Goal: Complete application form

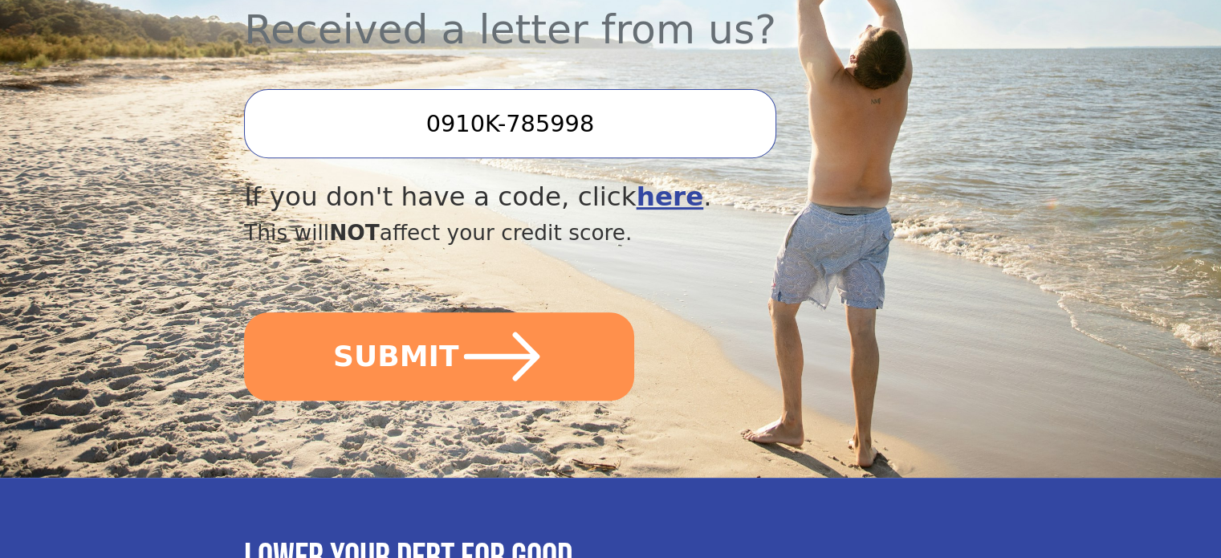
scroll to position [642, 0]
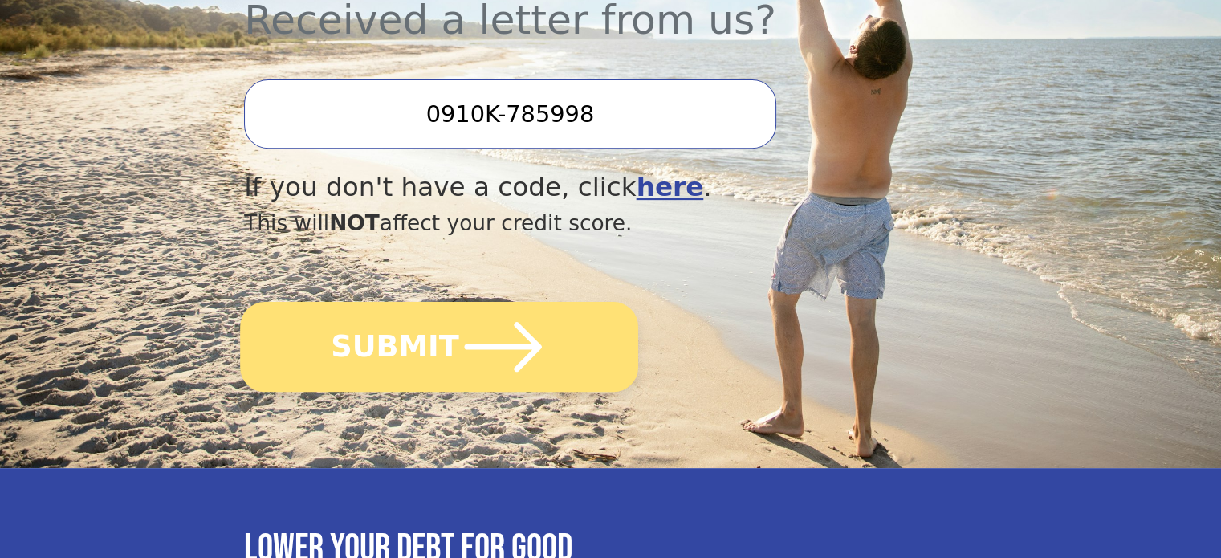
click at [427, 305] on button "SUBMIT" at bounding box center [439, 347] width 398 height 90
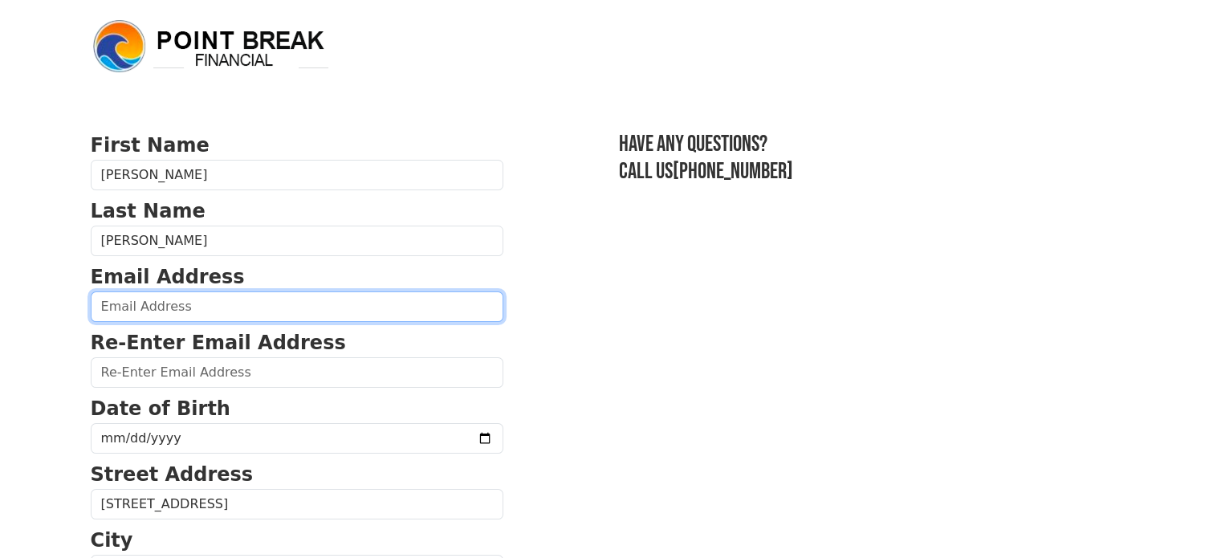
click at [259, 303] on input "email" at bounding box center [297, 306] width 412 height 30
type input "[EMAIL_ADDRESS][DOMAIN_NAME]"
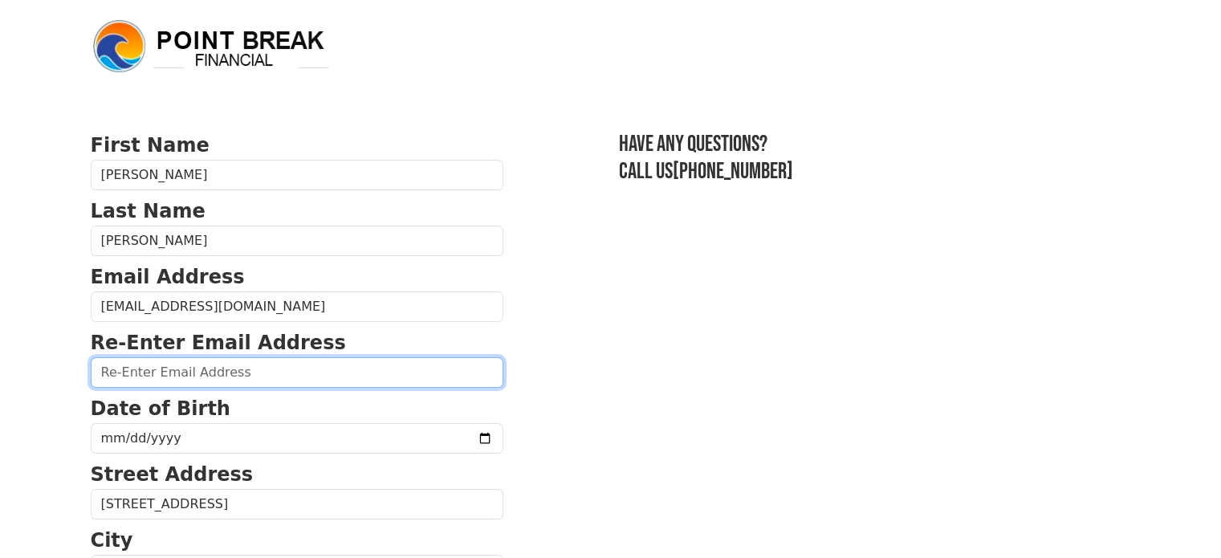
click at [229, 372] on input "email" at bounding box center [297, 372] width 412 height 30
type input "[EMAIL_ADDRESS][DOMAIN_NAME]"
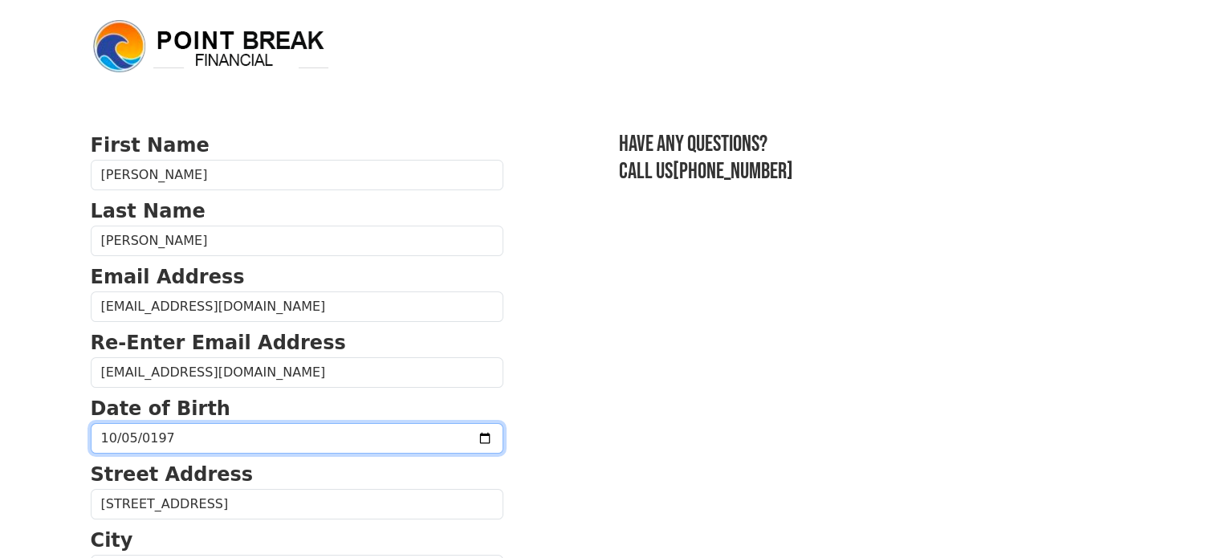
type input "[DATE]"
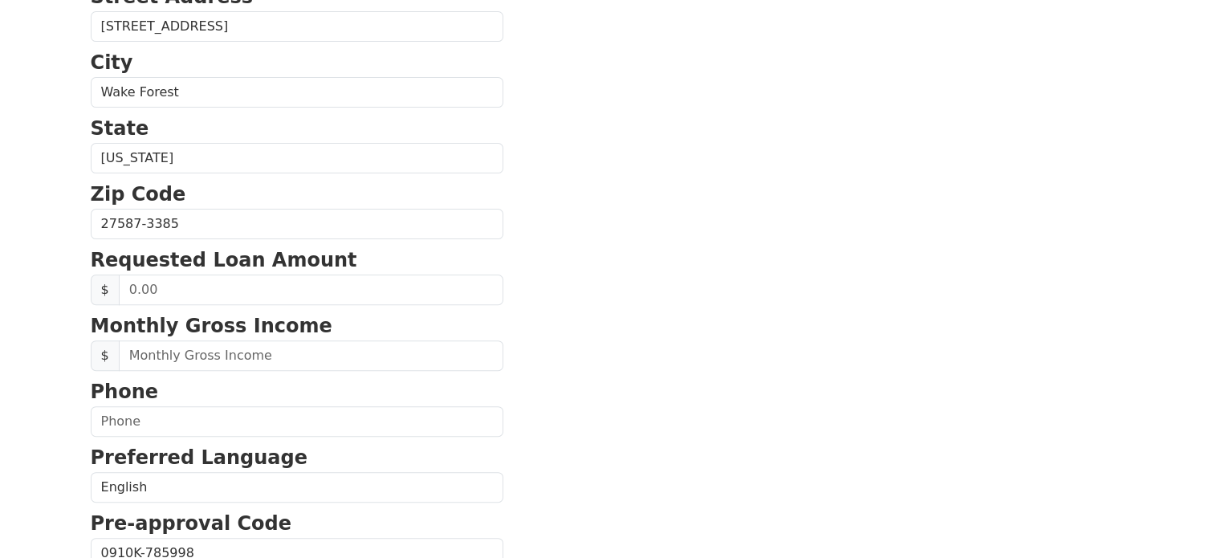
scroll to position [481, 0]
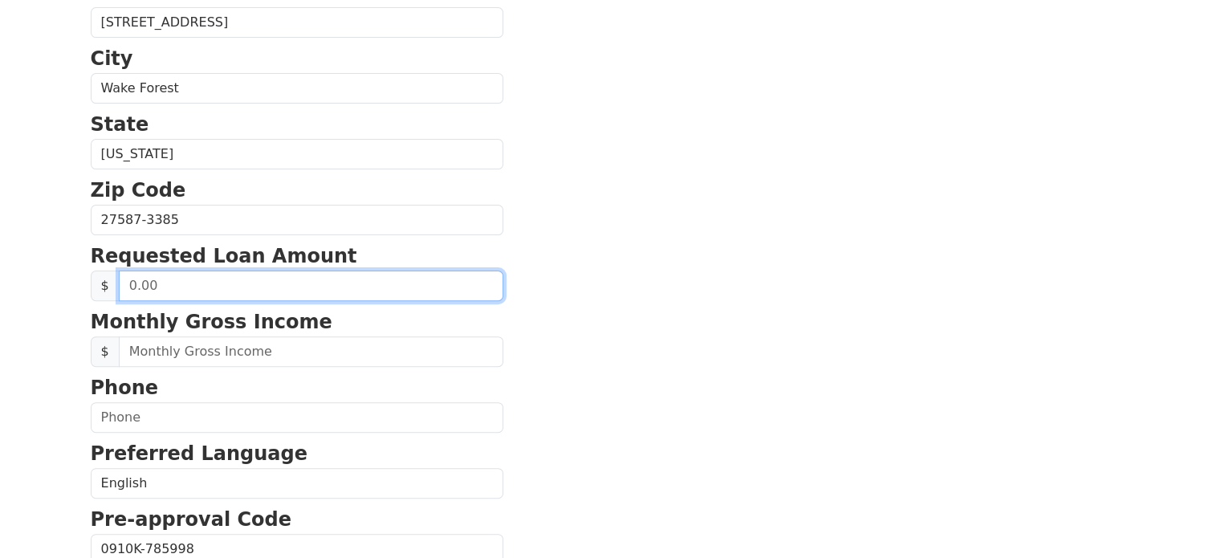
click at [278, 282] on input "text" at bounding box center [311, 285] width 384 height 30
type input "10,000.00"
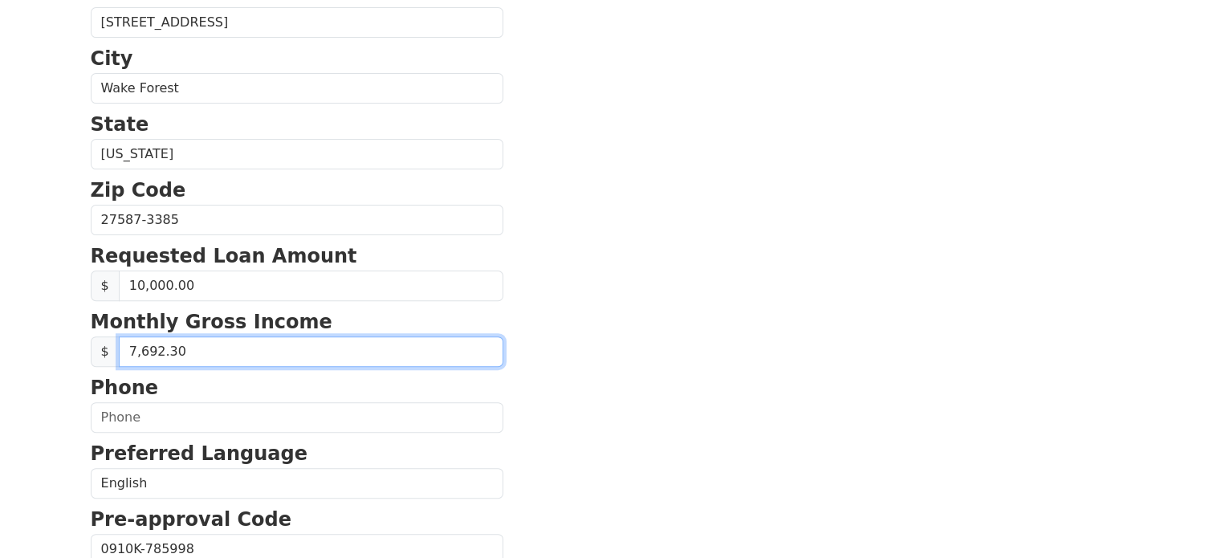
type input "7,692.38"
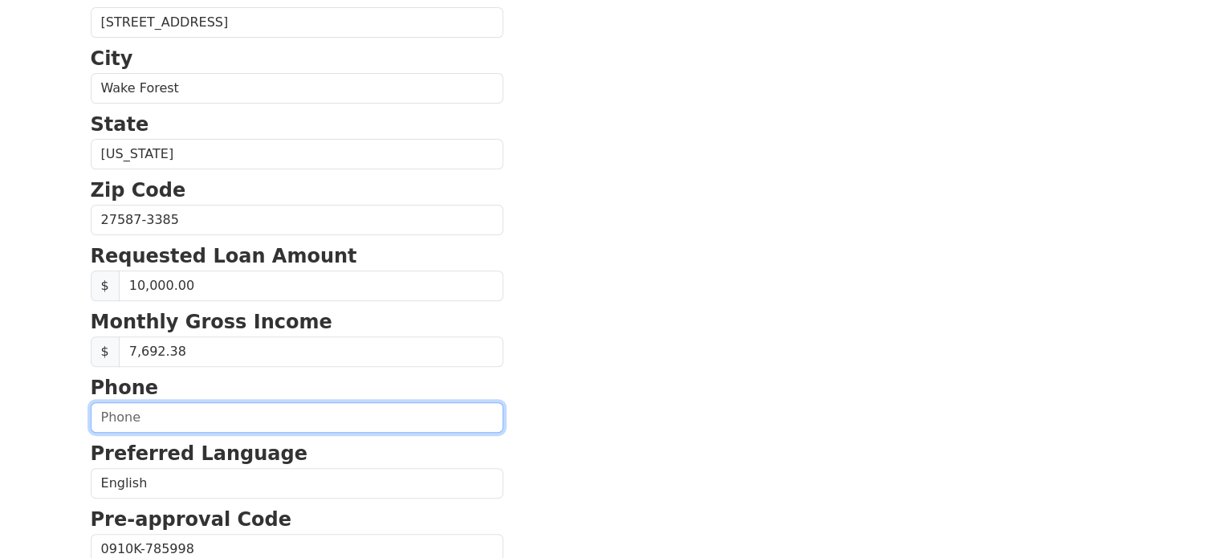
type input "(6__) ___-____"
type input "[PHONE_NUMBER]"
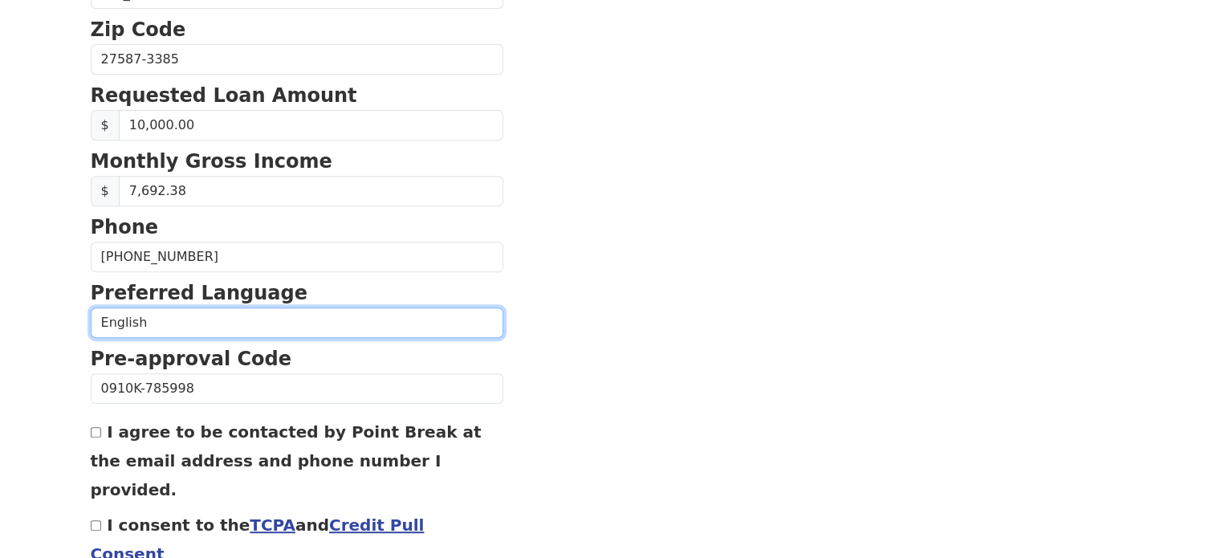
scroll to position [714, 0]
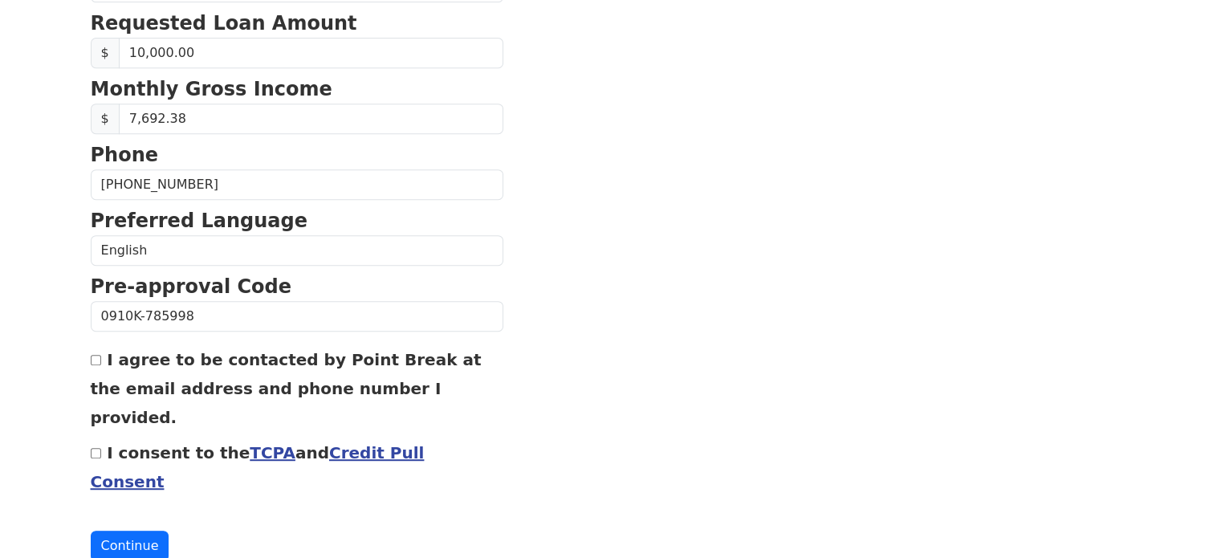
click at [96, 355] on input "I agree to be contacted by Point Break at the email address and phone number I …" at bounding box center [96, 360] width 10 height 10
checkbox input "true"
click at [351, 443] on link "Credit Pull Consent" at bounding box center [258, 467] width 334 height 48
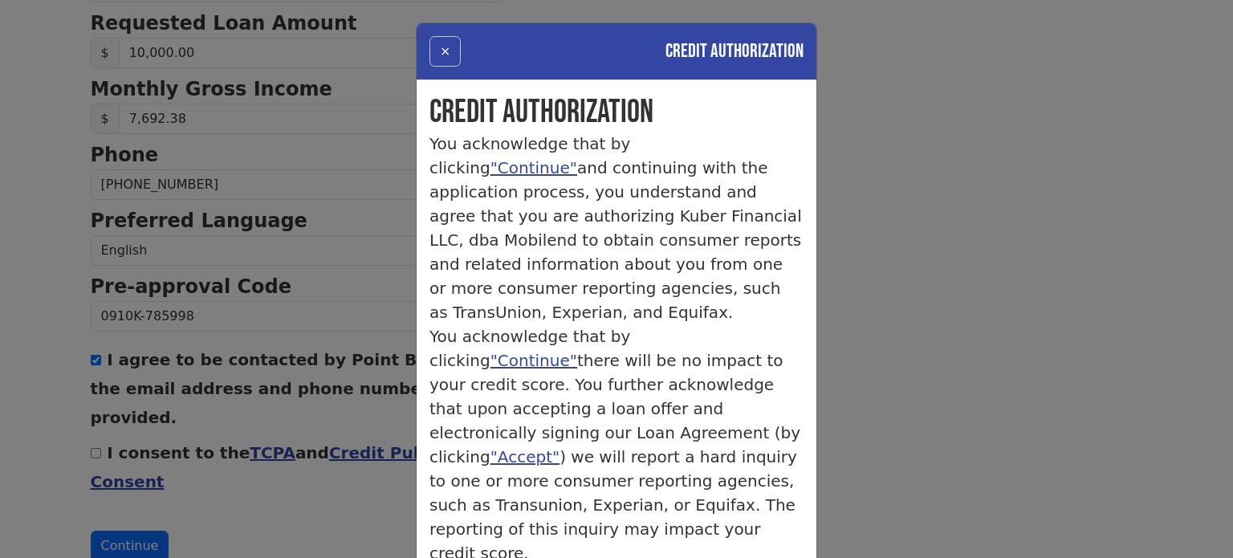
click at [440, 45] on button "×" at bounding box center [444, 51] width 31 height 30
